Goal: Find specific page/section: Find specific page/section

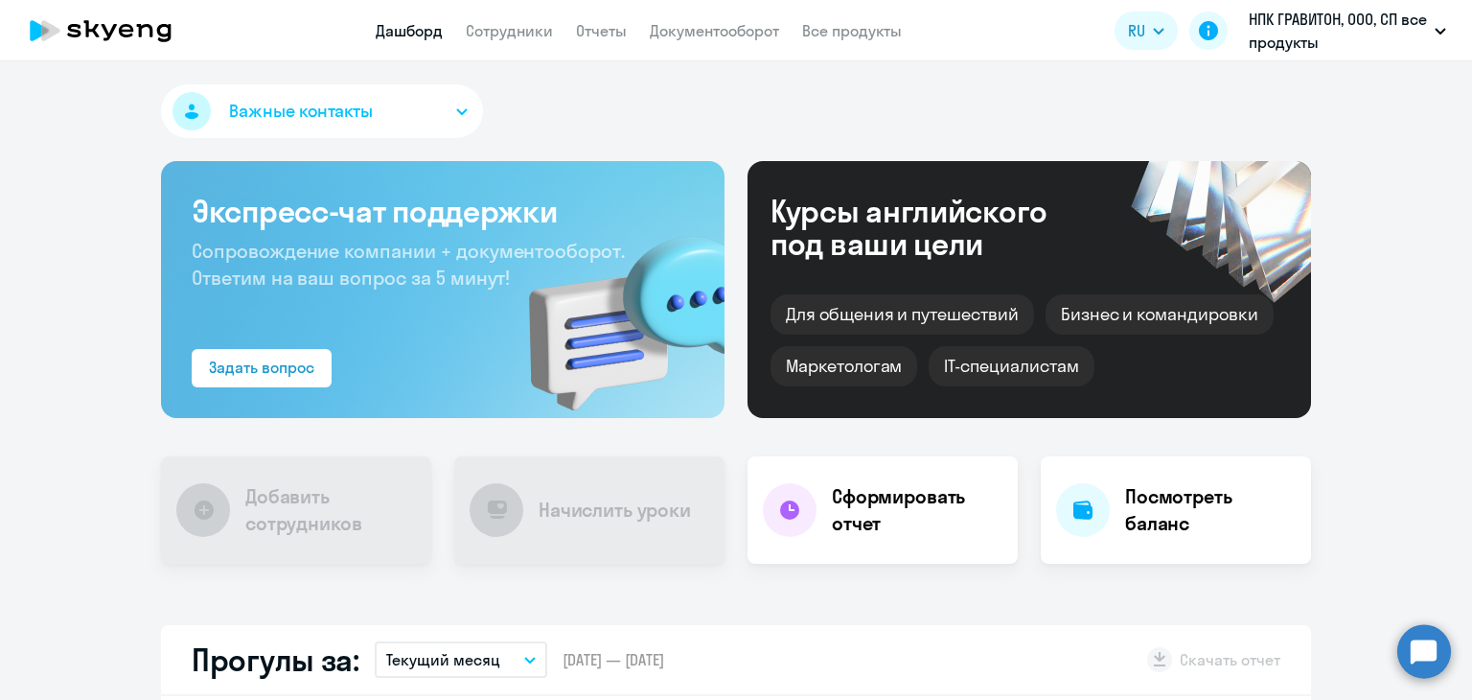
click at [528, 38] on link "Сотрудники" at bounding box center [509, 30] width 87 height 19
select select "30"
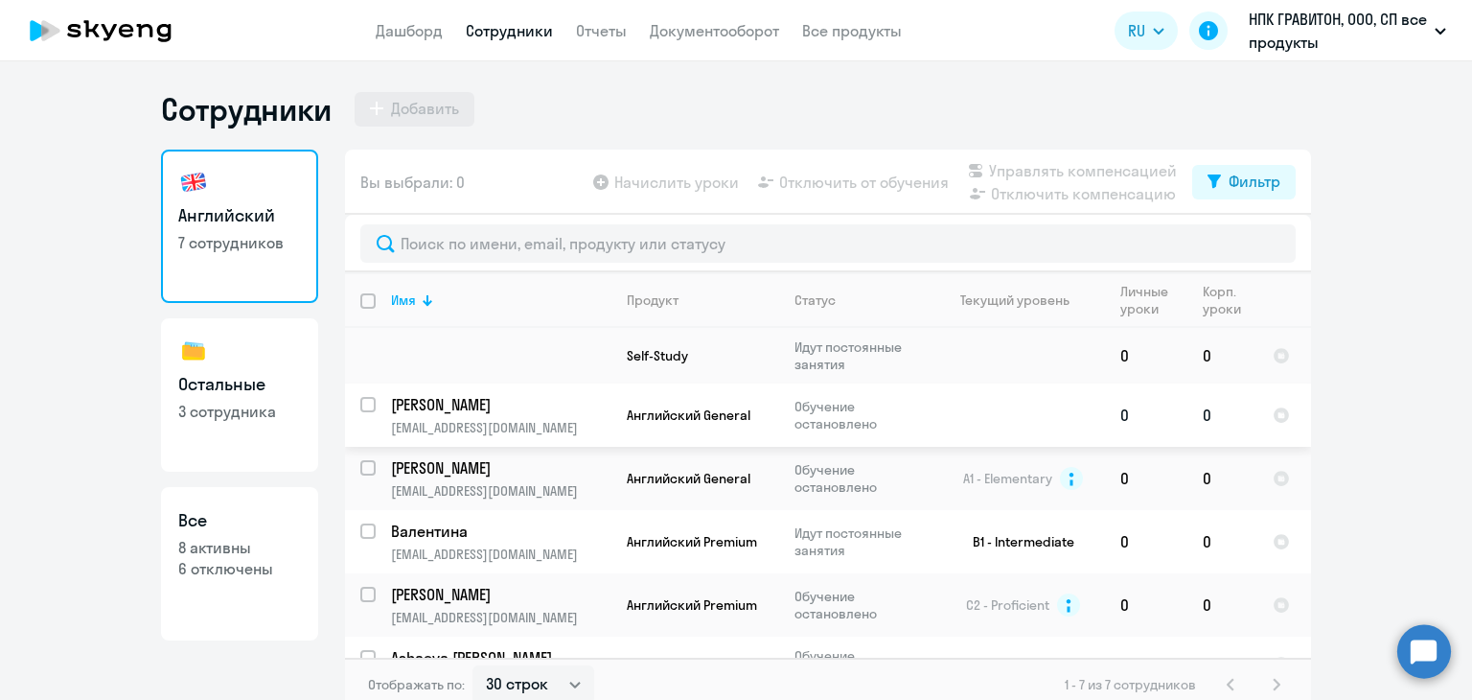
scroll to position [327, 0]
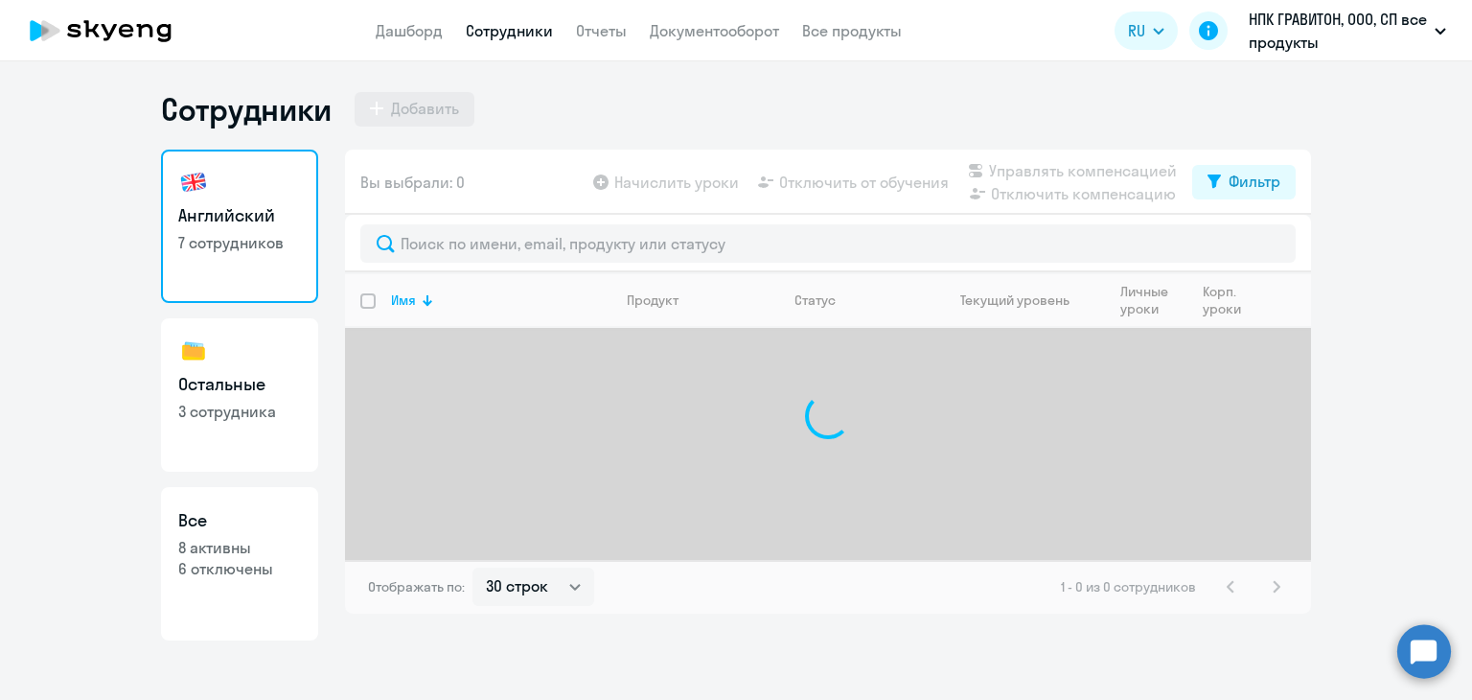
select select "30"
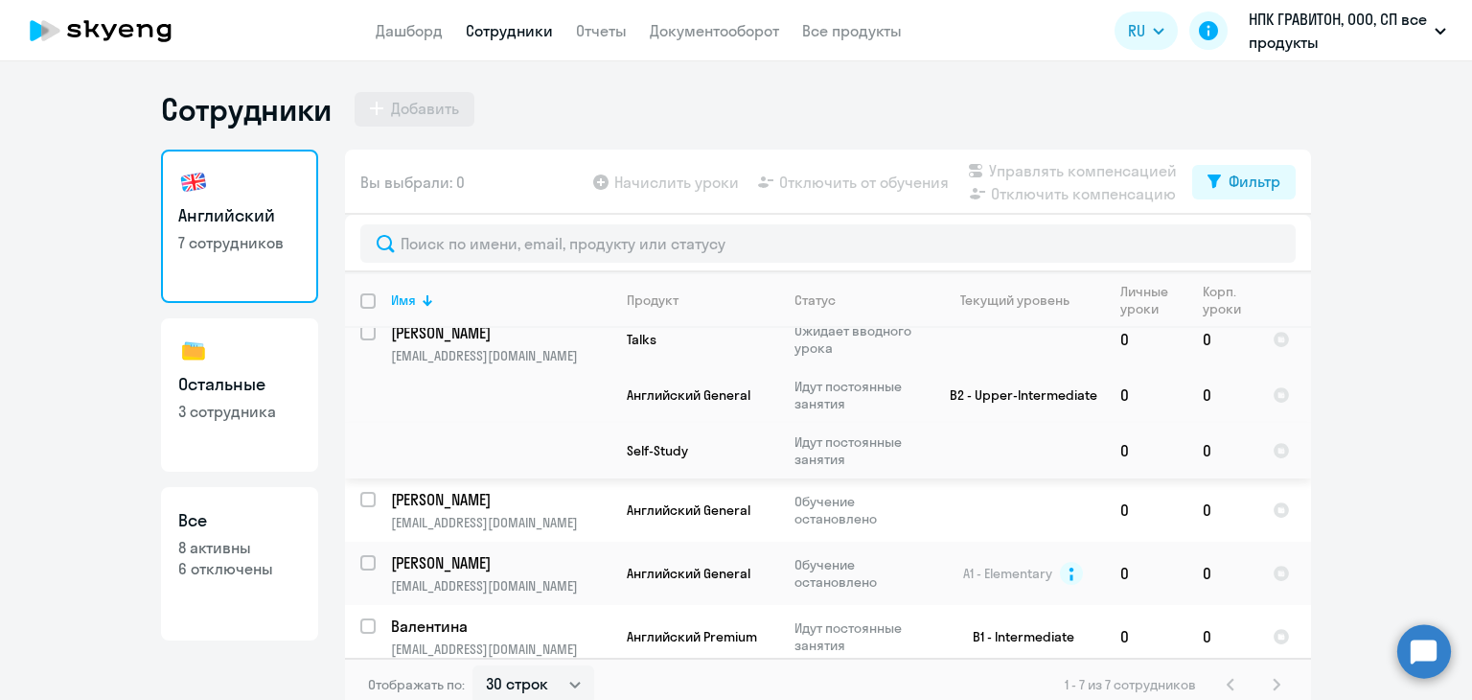
scroll to position [327, 0]
